Goal: Information Seeking & Learning: Learn about a topic

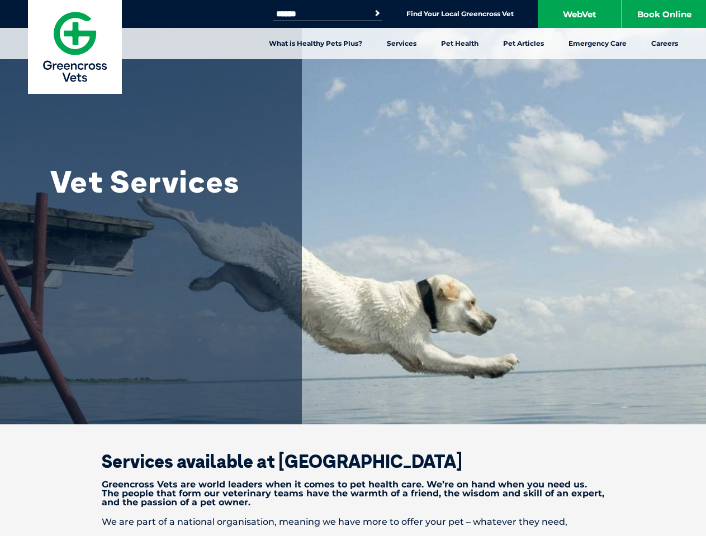
click at [401, 44] on link "Services" at bounding box center [401, 43] width 54 height 31
click at [460, 44] on link "Pet Health" at bounding box center [460, 43] width 62 height 31
click at [523, 44] on link "Pet Articles" at bounding box center [523, 43] width 65 height 31
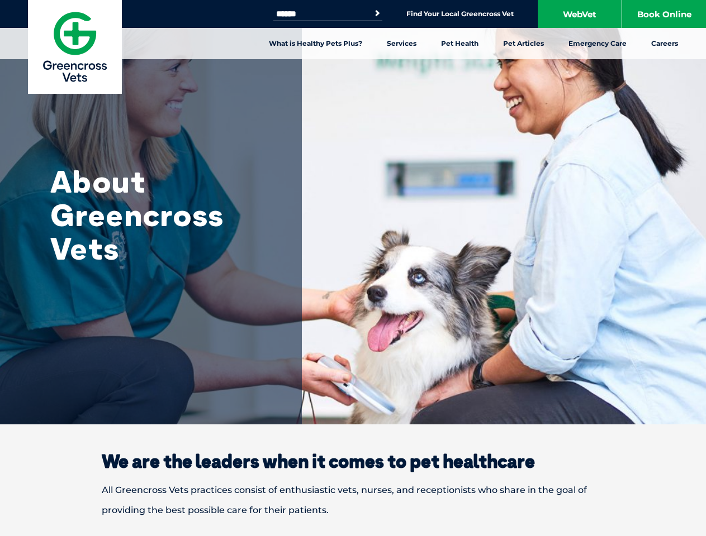
click at [401, 44] on link "Services" at bounding box center [401, 43] width 54 height 31
click at [460, 44] on link "Pet Health" at bounding box center [460, 43] width 62 height 31
click at [523, 44] on link "Pet Articles" at bounding box center [523, 43] width 65 height 31
